Goal: Navigation & Orientation: Find specific page/section

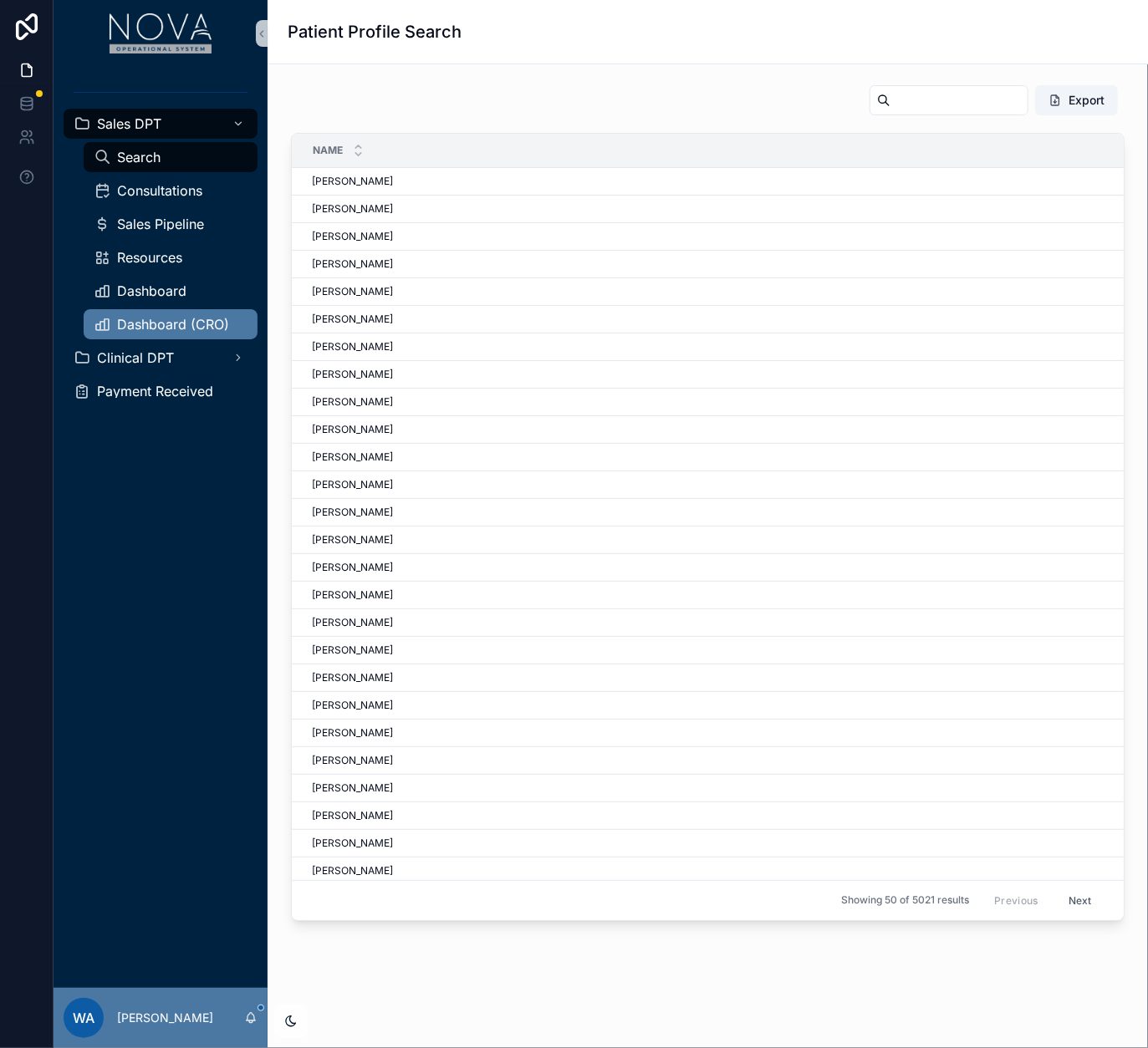
click at [166, 321] on span "Dashboard (CRO)" at bounding box center [173, 325] width 112 height 14
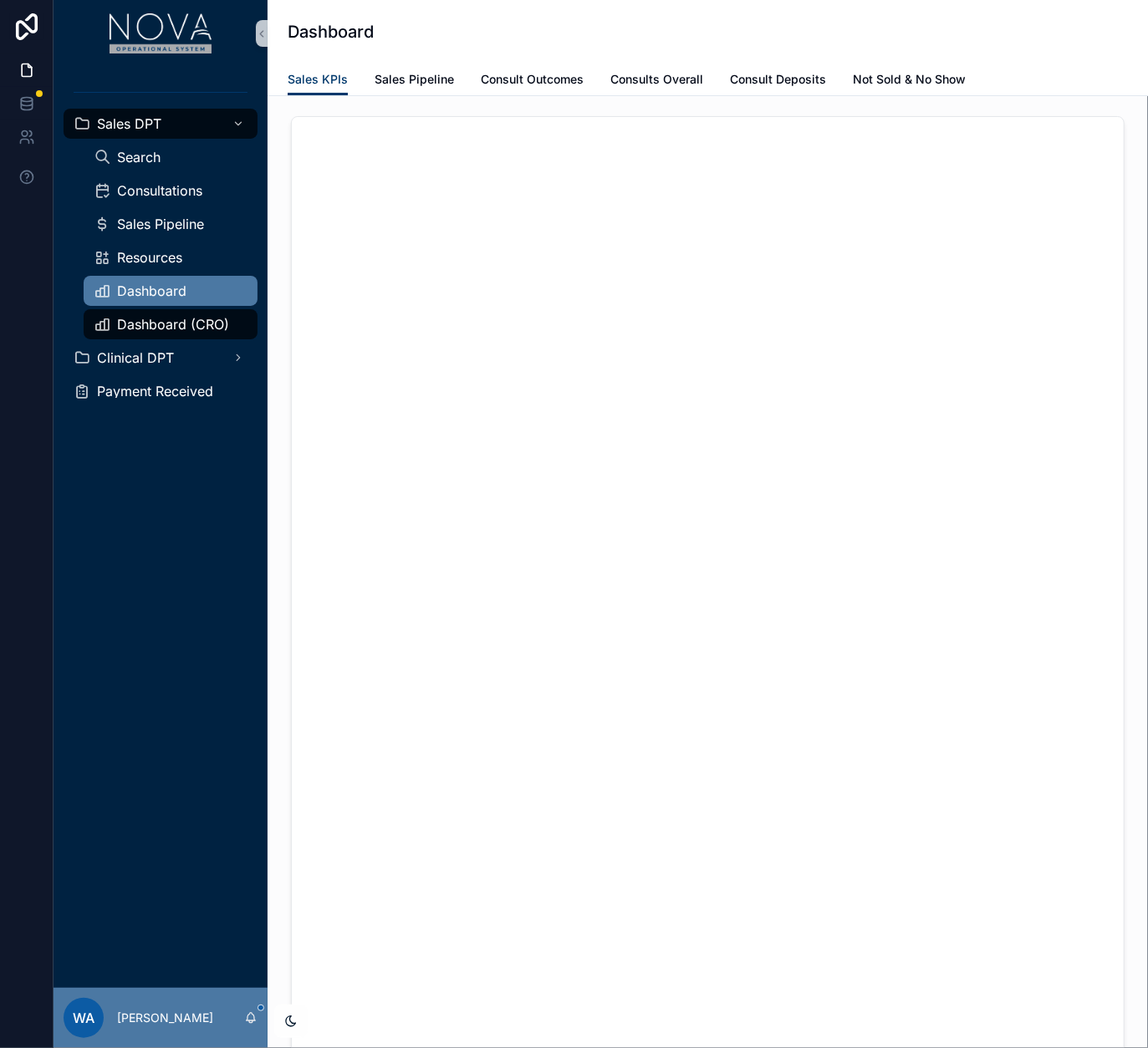
click at [157, 291] on span "Dashboard" at bounding box center [151, 291] width 70 height 14
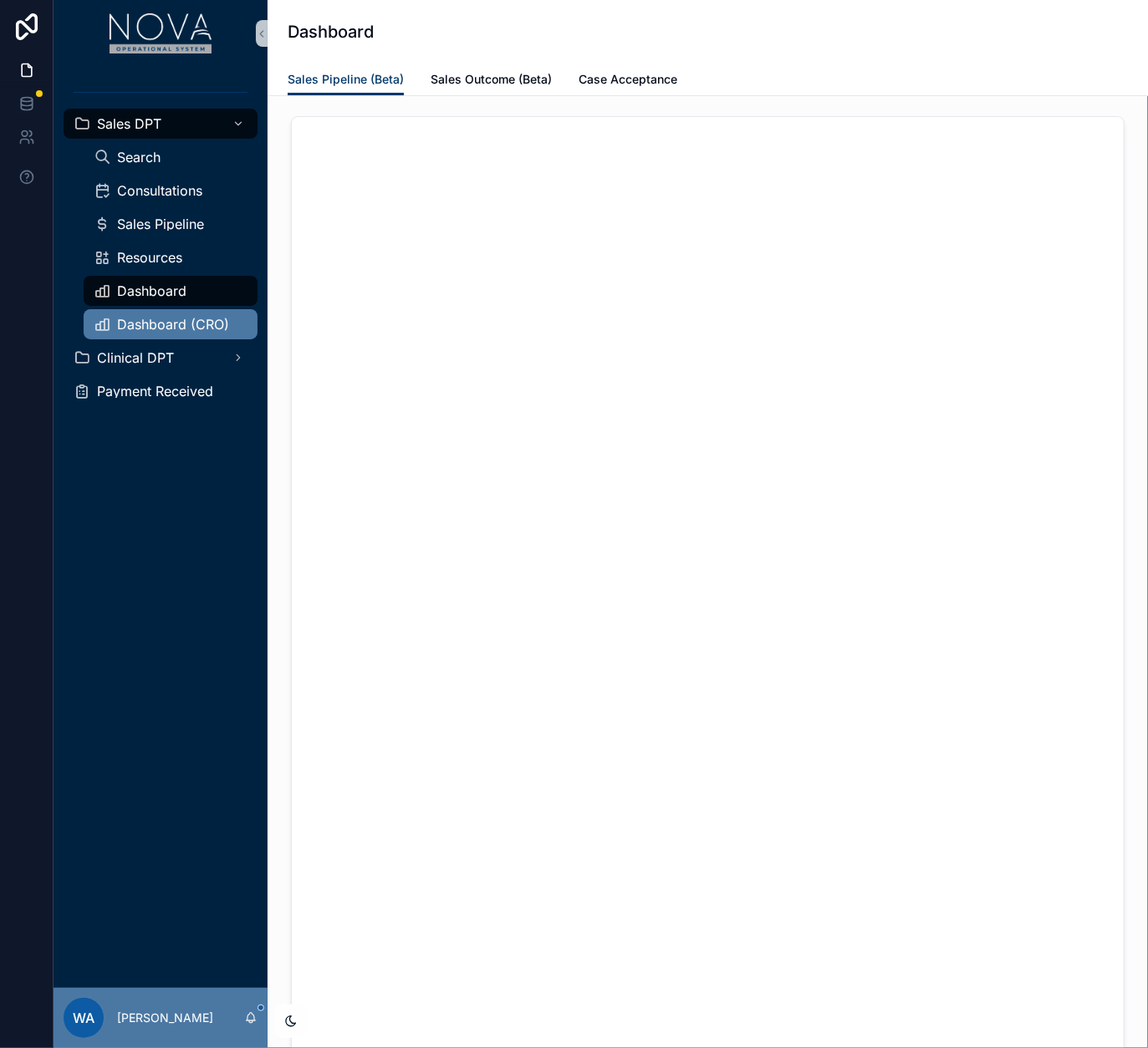
click at [179, 328] on span "Dashboard (CRO)" at bounding box center [173, 325] width 112 height 14
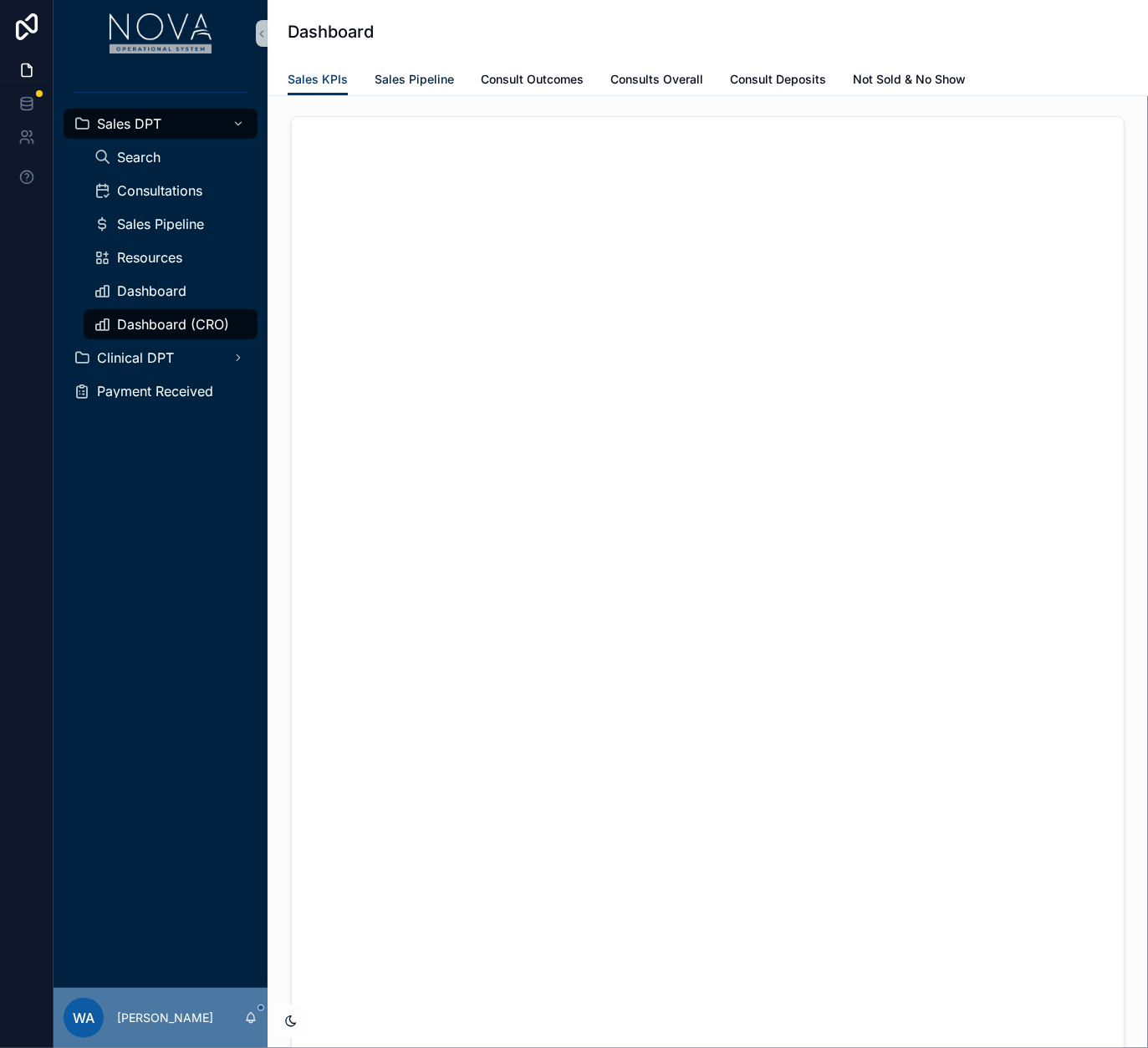
click at [409, 71] on span "Sales Pipeline" at bounding box center [414, 79] width 79 height 16
